Goal: Transaction & Acquisition: Purchase product/service

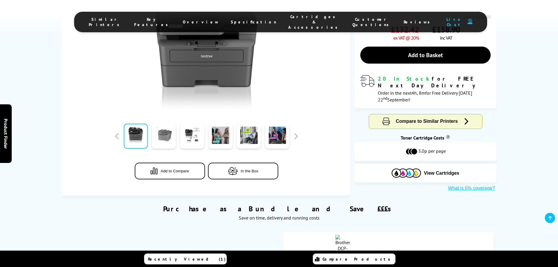
scroll to position [137, 0]
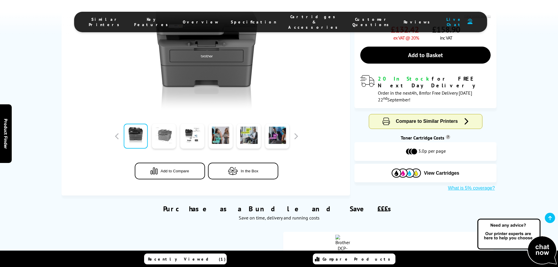
click at [167, 144] on link at bounding box center [164, 136] width 24 height 25
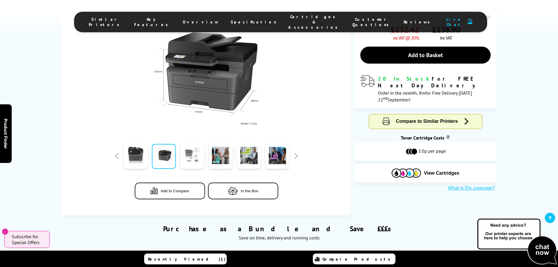
click at [190, 157] on link at bounding box center [192, 156] width 24 height 25
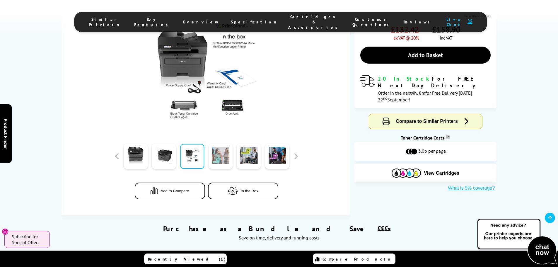
click at [215, 161] on link at bounding box center [221, 156] width 24 height 25
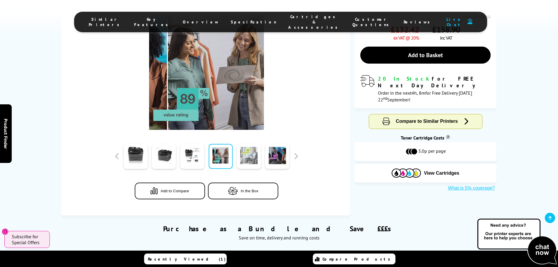
click at [251, 155] on link at bounding box center [249, 156] width 24 height 25
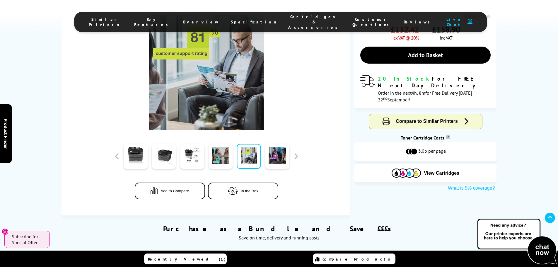
click at [453, 119] on span "Compare to Similar Printers" at bounding box center [427, 121] width 62 height 5
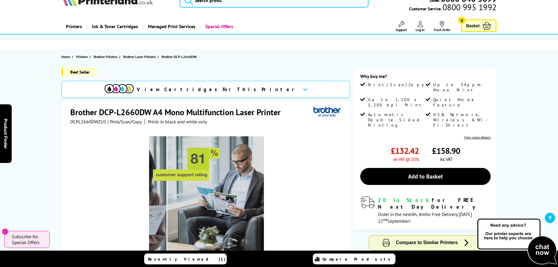
scroll to position [2, 0]
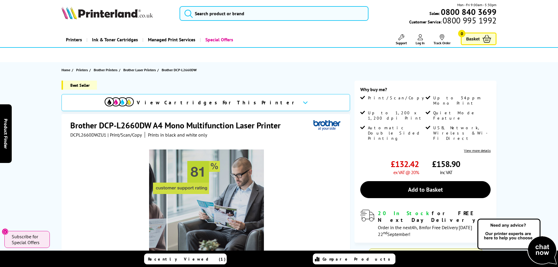
click at [254, 100] on div "View Cartridges For This Printer" at bounding box center [206, 102] width 289 height 17
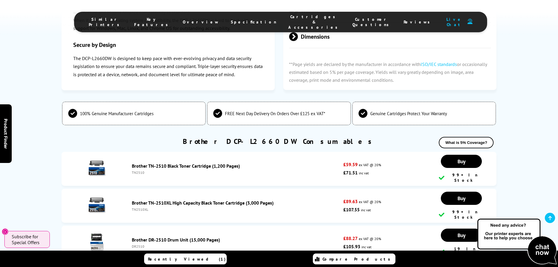
scroll to position [1631, 0]
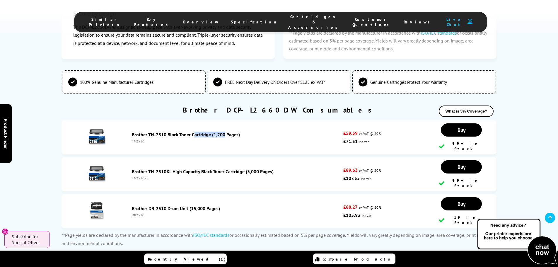
drag, startPoint x: 131, startPoint y: 105, endPoint x: 165, endPoint y: 105, distance: 34.3
click at [165, 132] on div "Brother TN-2510 Black Toner Cartridge (1,200 Pages) TN2510" at bounding box center [236, 138] width 215 height 12
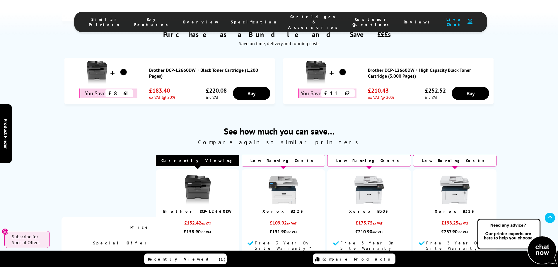
scroll to position [0, 0]
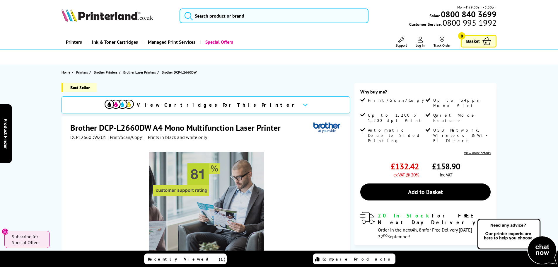
drag, startPoint x: 204, startPoint y: 134, endPoint x: 212, endPoint y: 133, distance: 8.0
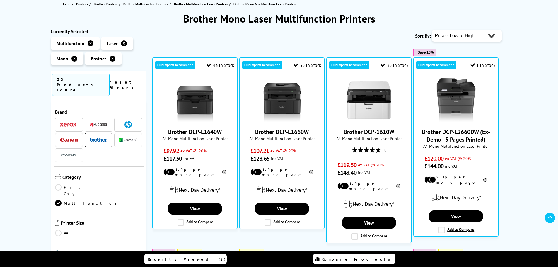
scroll to position [273, 0]
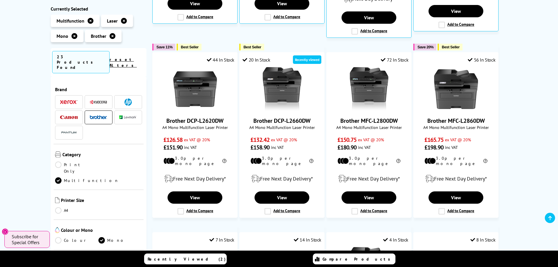
click at [60, 237] on link "Colour" at bounding box center [77, 240] width 44 height 6
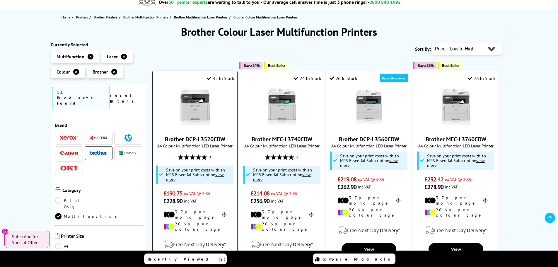
scroll to position [68, 0]
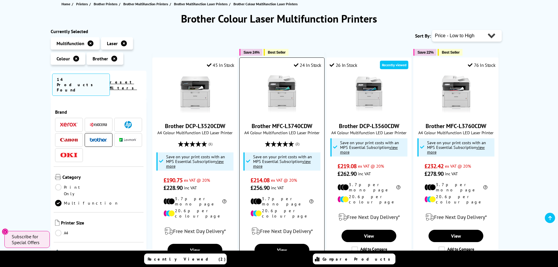
click at [275, 123] on link "Brother MFC-L3740CDW" at bounding box center [282, 126] width 61 height 8
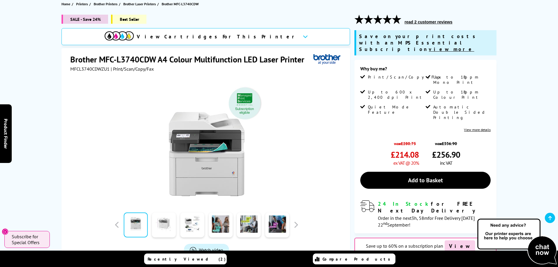
click at [160, 233] on link at bounding box center [164, 224] width 24 height 25
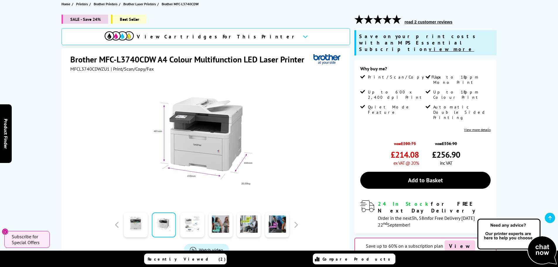
click at [185, 227] on link at bounding box center [192, 224] width 24 height 25
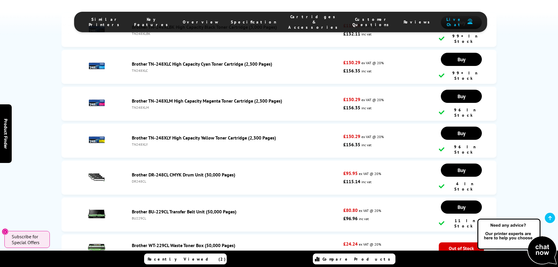
scroll to position [2257, 0]
